Goal: Task Accomplishment & Management: Manage account settings

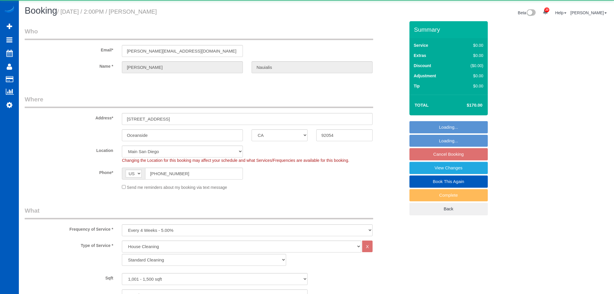
select select "CA"
select select "199"
select select "1001"
select select "2"
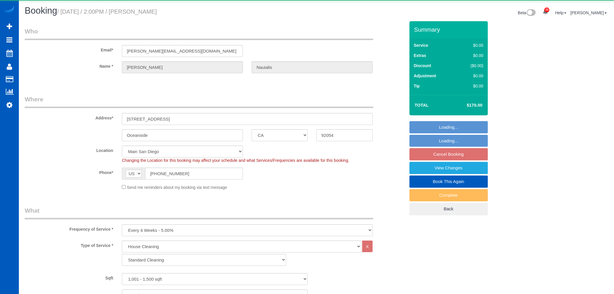
select select "object:1068"
select select "spot1"
select select "1001"
select select "2"
